Goal: Navigation & Orientation: Go to known website

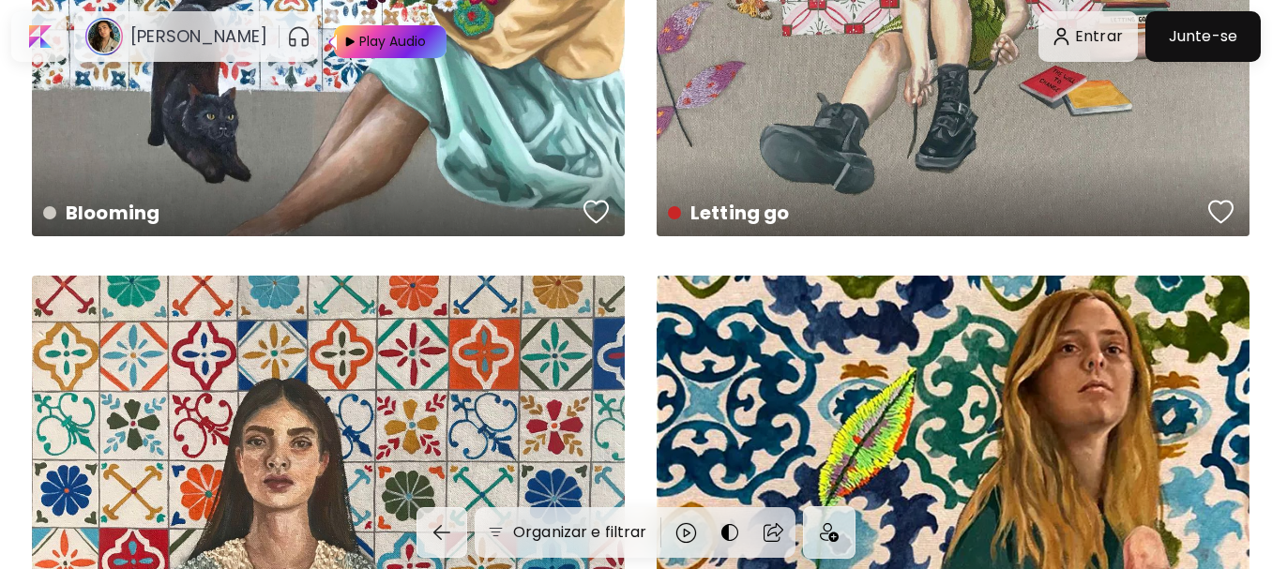
scroll to position [4220, 0]
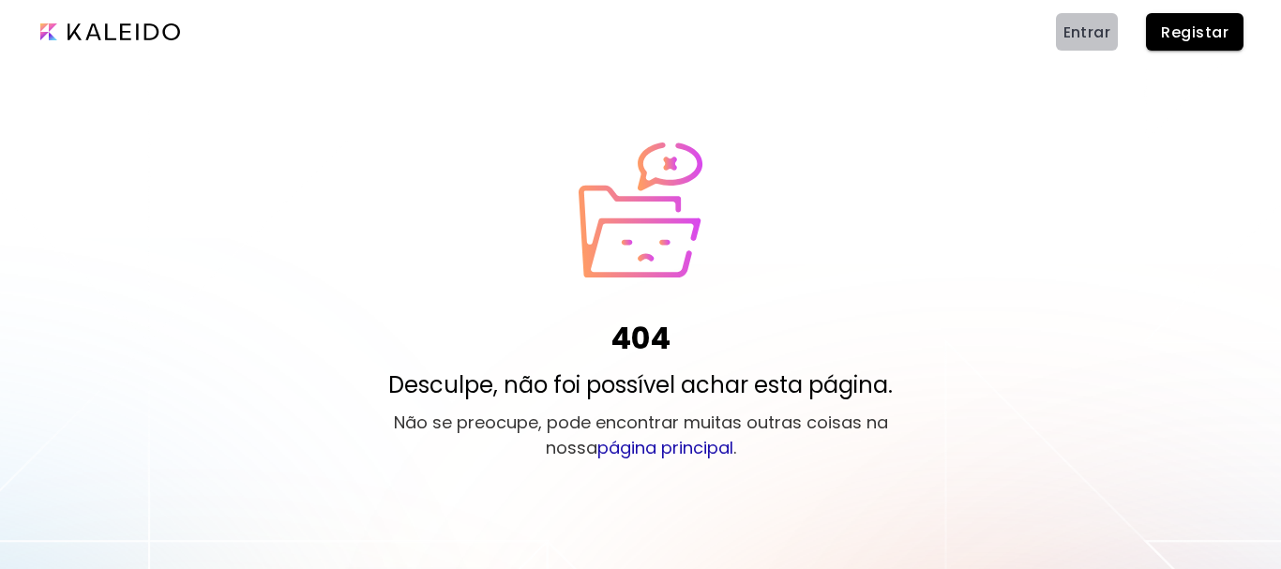
click at [1092, 36] on span "Entrar" at bounding box center [1088, 33] width 48 height 20
